Goal: Find contact information: Find contact information

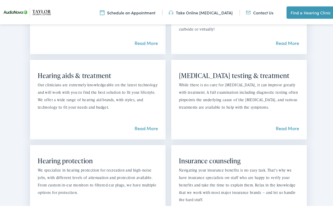
scroll to position [479, 0]
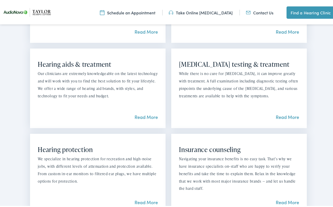
click at [146, 112] on link "Read More" at bounding box center [146, 115] width 23 height 6
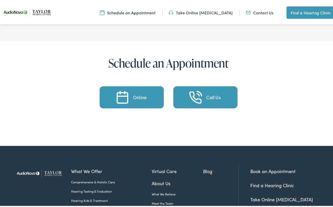
scroll to position [2336, 0]
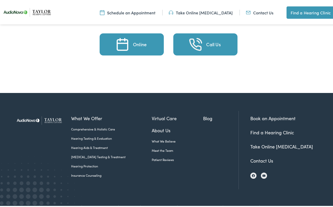
click at [212, 45] on div "Call Us" at bounding box center [213, 43] width 14 height 5
click at [207, 45] on div "Call Us" at bounding box center [213, 43] width 14 height 5
click at [212, 45] on div "Call Us" at bounding box center [213, 43] width 14 height 5
click at [214, 45] on div "Call Us" at bounding box center [213, 43] width 14 height 5
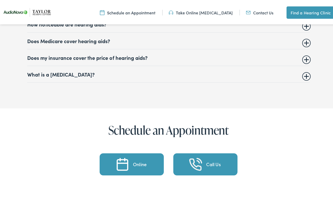
scroll to position [2276, 0]
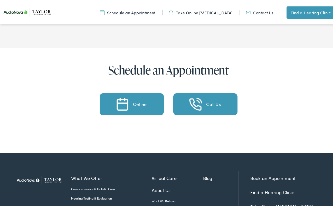
click at [190, 109] on img at bounding box center [195, 103] width 13 height 13
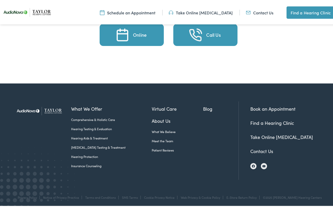
scroll to position [2361, 0]
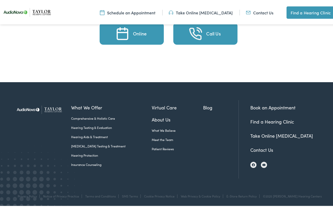
click at [254, 148] on link "Contact Us" at bounding box center [261, 148] width 23 height 6
